Goal: Understand process/instructions: Learn how to perform a task or action

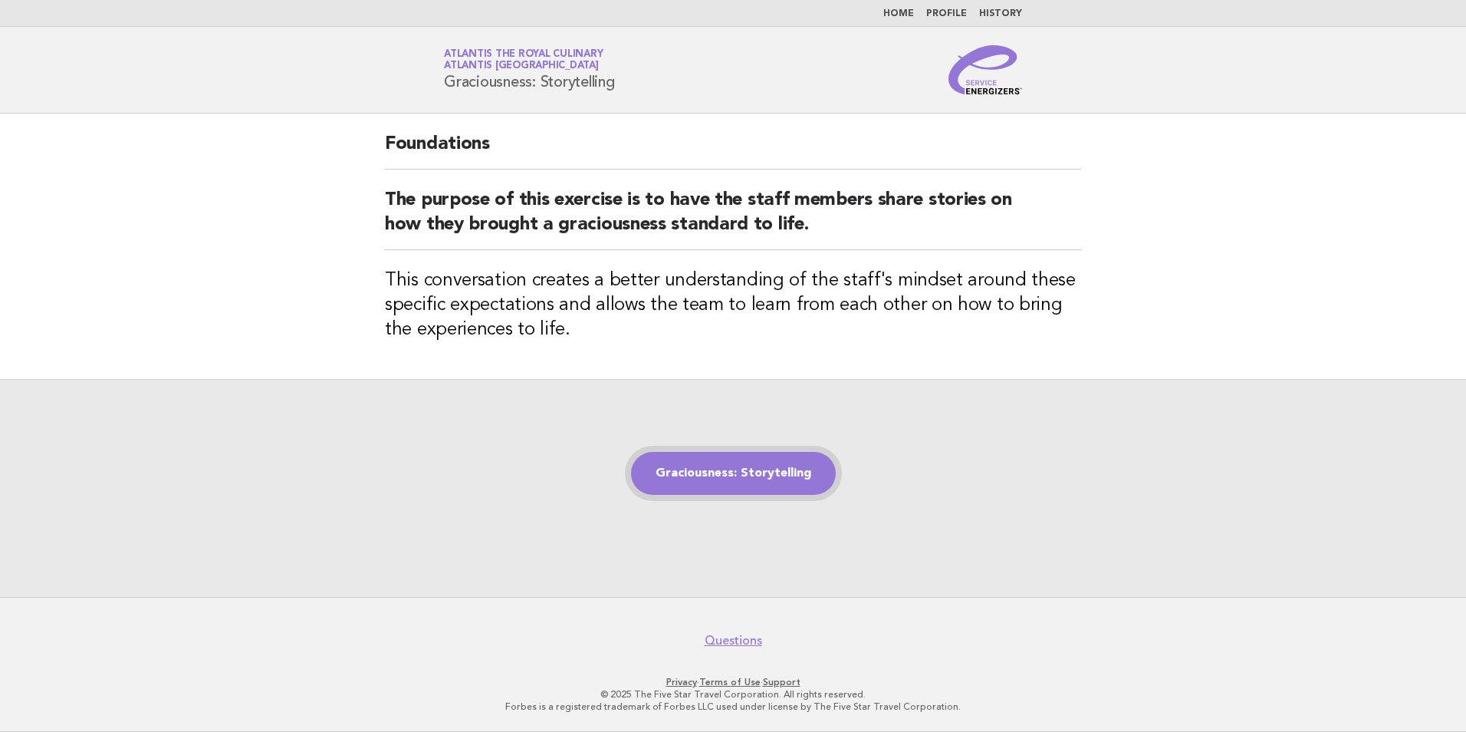
click at [778, 454] on link "Graciousness: Storytelling" at bounding box center [733, 473] width 205 height 43
click at [730, 481] on link "Graciousness: Storytelling" at bounding box center [733, 473] width 205 height 43
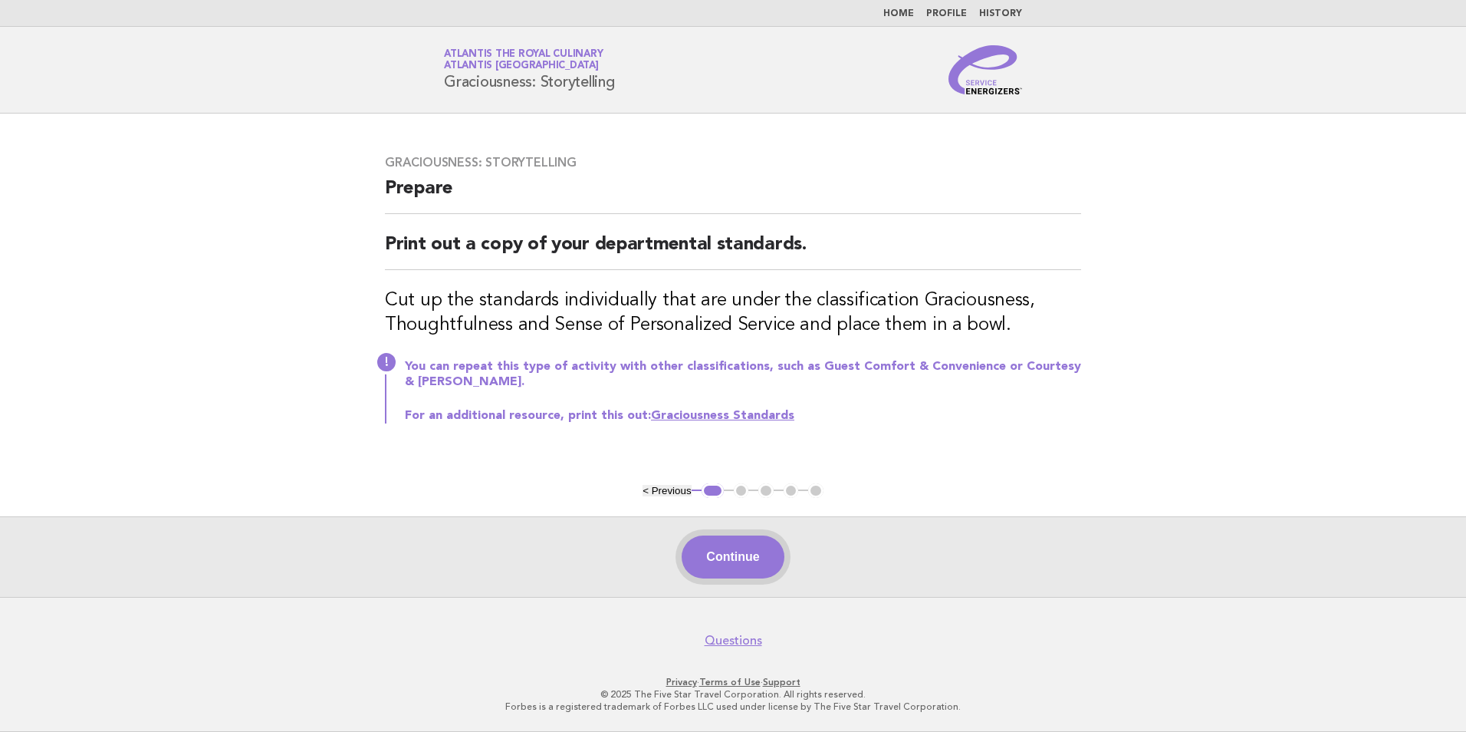
click at [764, 567] on button "Continue" at bounding box center [733, 556] width 102 height 43
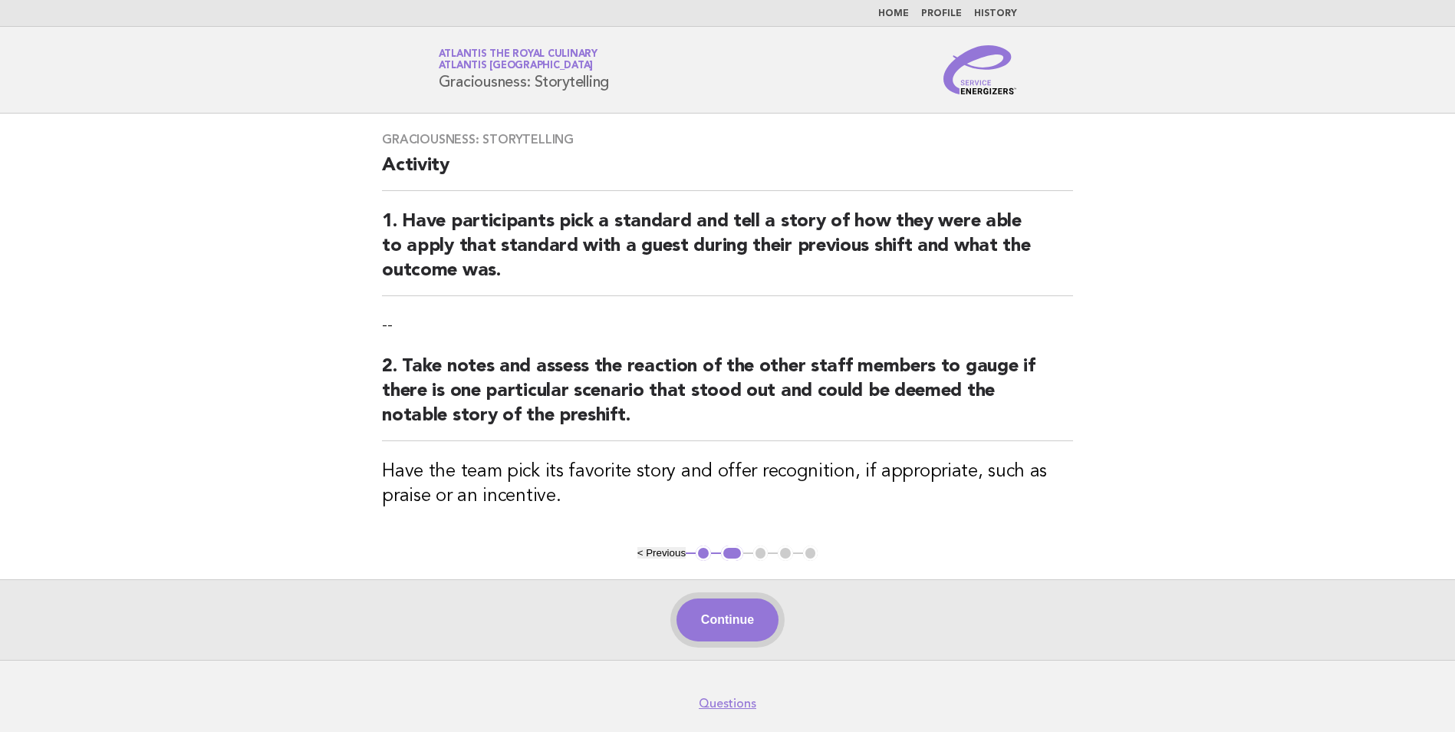
click at [732, 615] on button "Continue" at bounding box center [727, 619] width 102 height 43
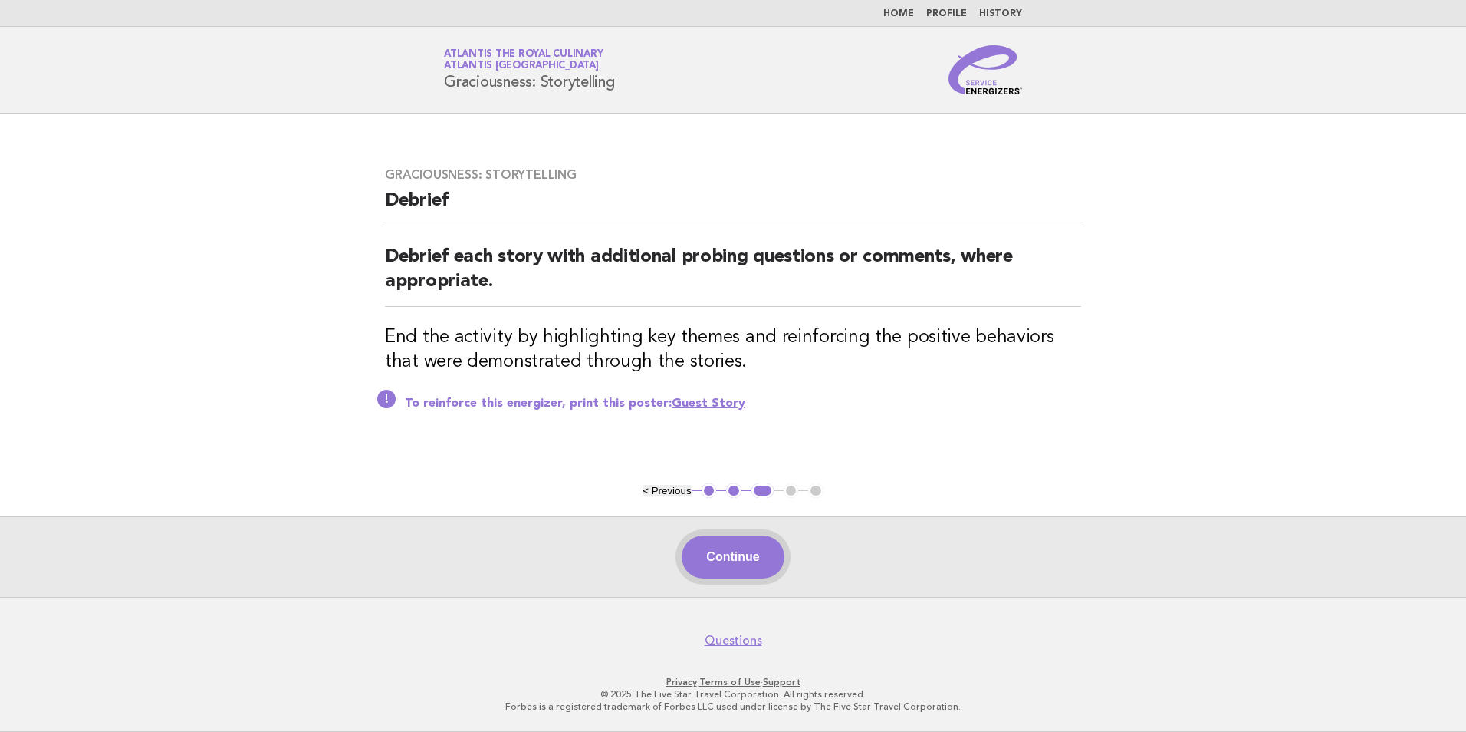
click at [751, 558] on button "Continue" at bounding box center [733, 556] width 102 height 43
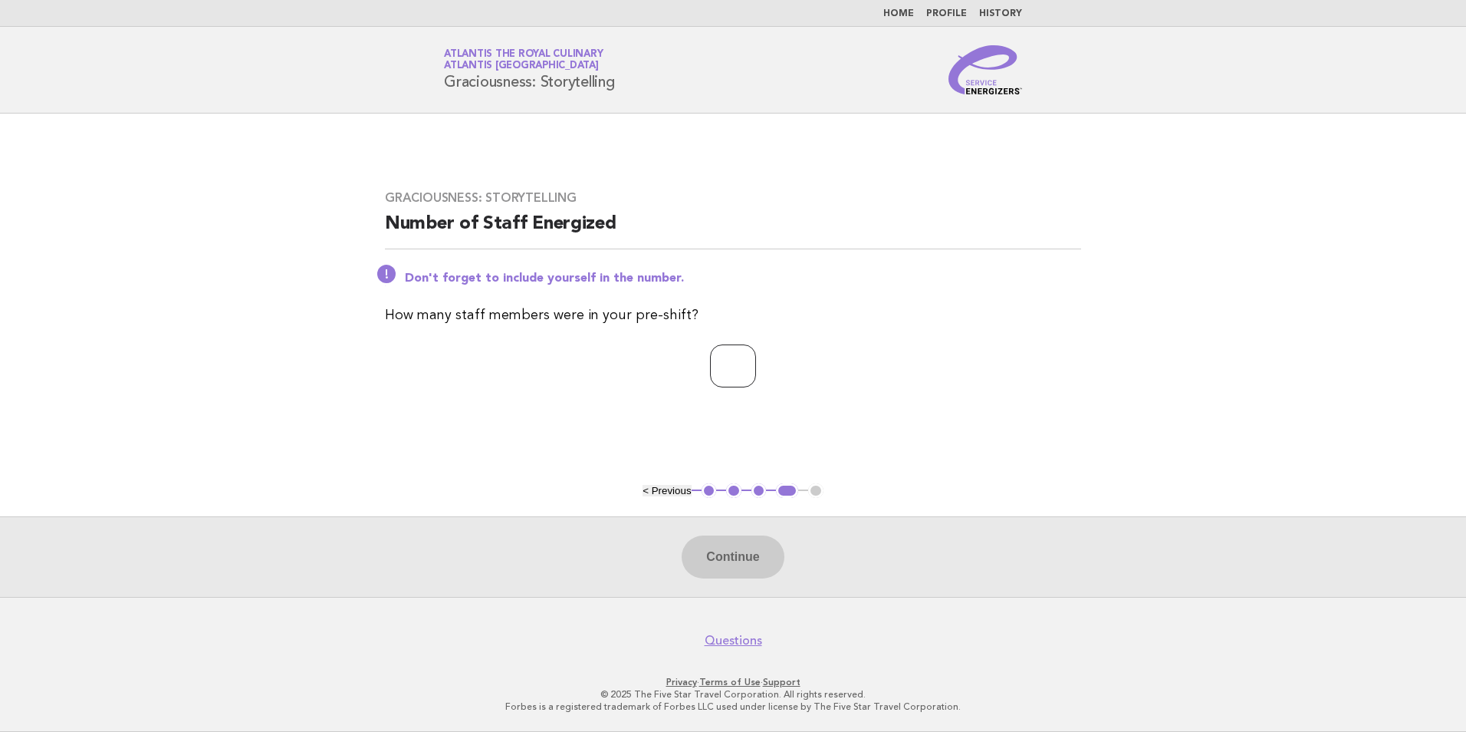
click at [743, 368] on input "number" at bounding box center [733, 365] width 46 height 43
type input "*"
click at [748, 567] on button "Continue" at bounding box center [733, 556] width 102 height 43
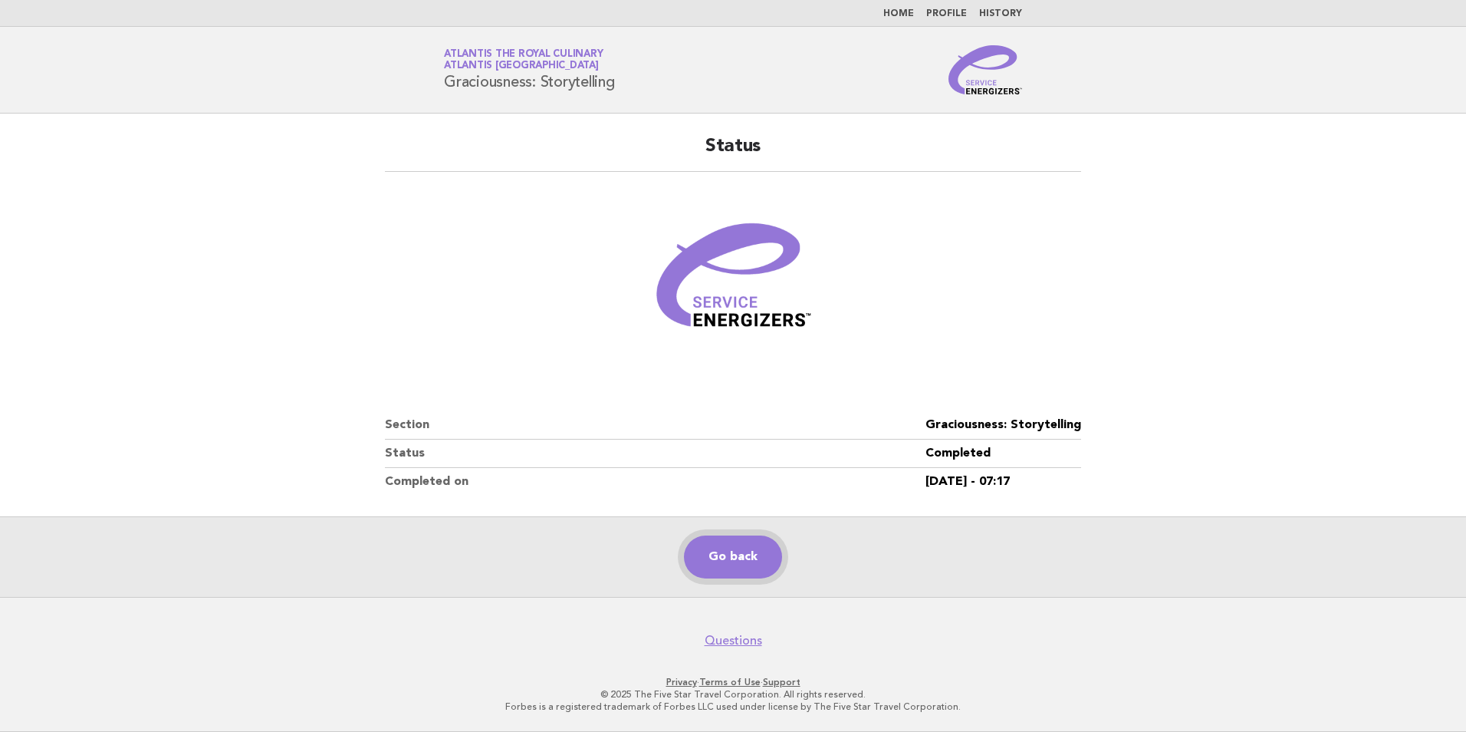
click at [726, 554] on link "Go back" at bounding box center [733, 556] width 98 height 43
